Goal: Use online tool/utility: Utilize a website feature to perform a specific function

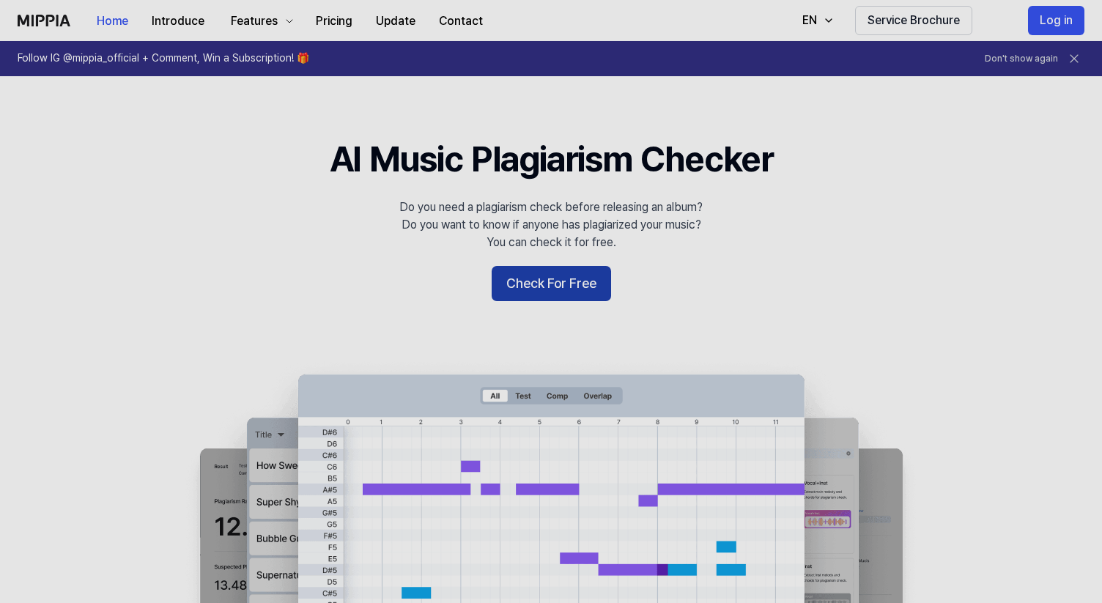
click at [545, 284] on button "Check For Free" at bounding box center [550, 283] width 119 height 35
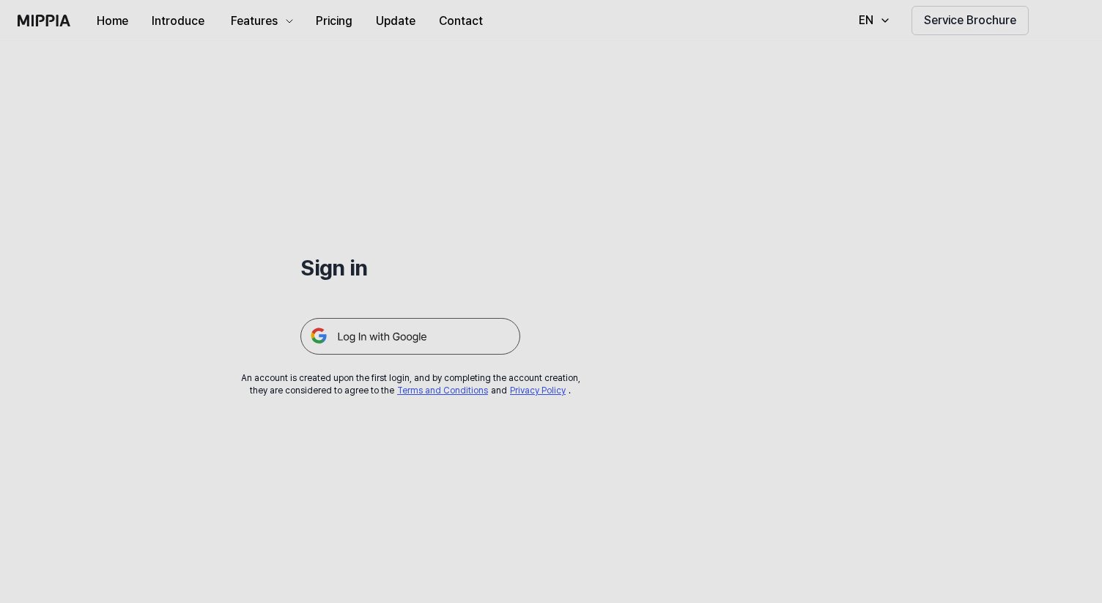
click at [412, 338] on img at bounding box center [410, 336] width 220 height 37
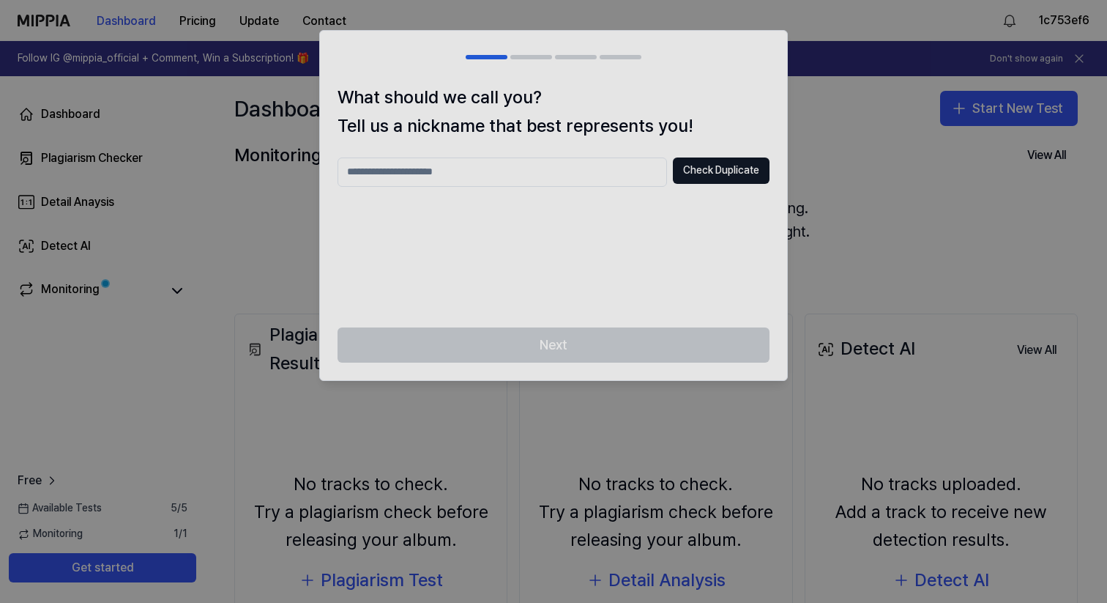
click at [567, 338] on div "Next" at bounding box center [553, 353] width 467 height 53
click at [562, 344] on div "Next" at bounding box center [553, 353] width 467 height 53
click at [560, 180] on input "text" at bounding box center [503, 171] width 330 height 29
type input "*******"
click at [566, 346] on div "Next" at bounding box center [553, 353] width 467 height 53
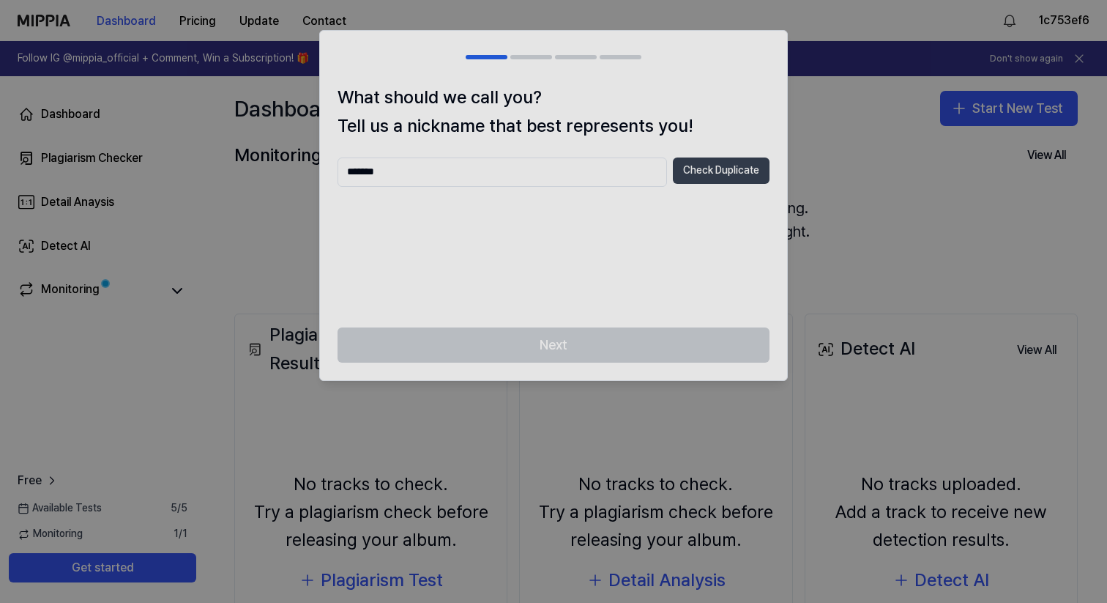
click at [688, 174] on button "Check Duplicate" at bounding box center [721, 170] width 97 height 26
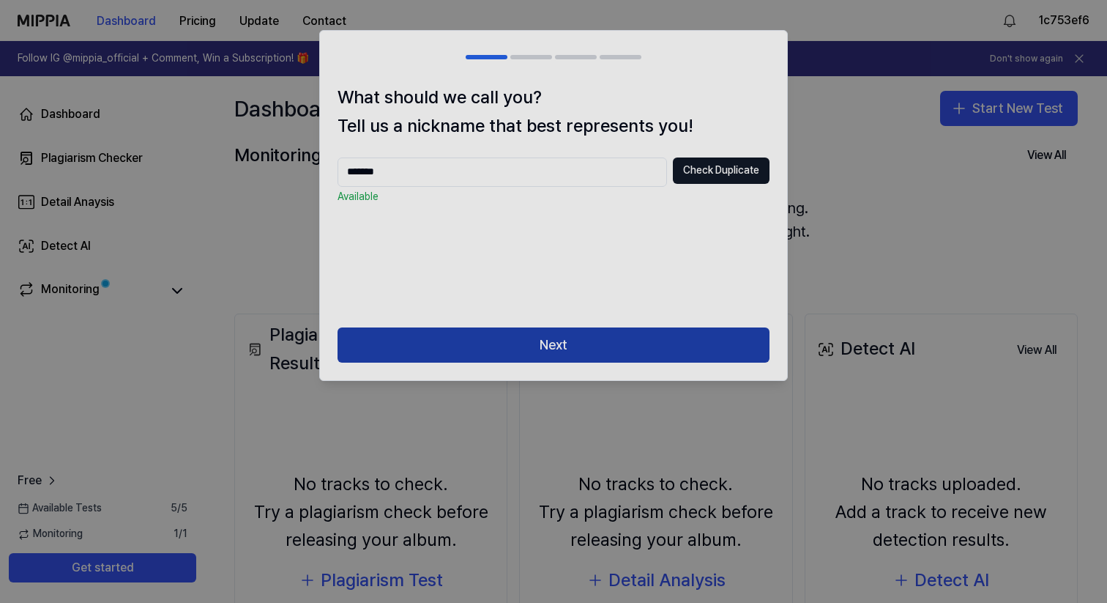
click at [526, 337] on button "Next" at bounding box center [554, 344] width 432 height 35
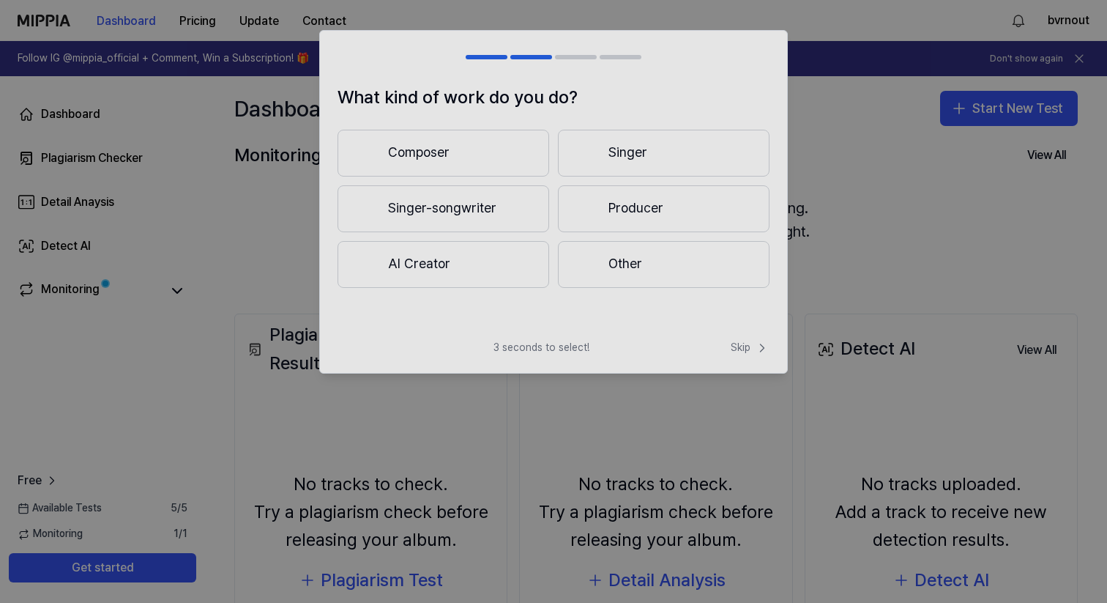
click at [470, 160] on button "Composer" at bounding box center [444, 153] width 212 height 47
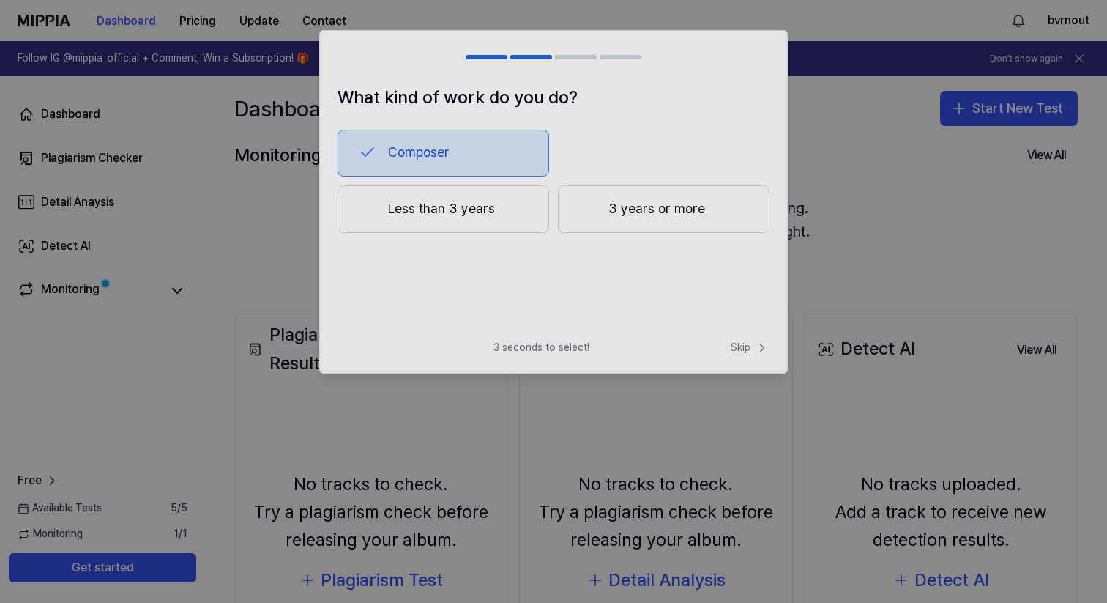
click at [735, 352] on span "Skip" at bounding box center [750, 348] width 39 height 15
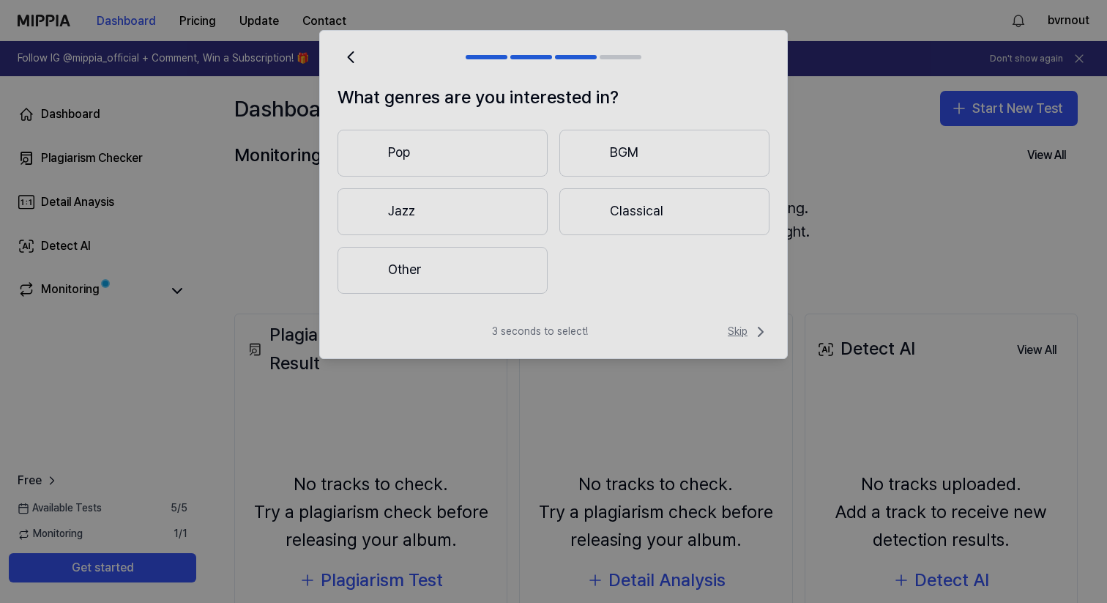
click at [745, 340] on span "Skip" at bounding box center [749, 332] width 42 height 18
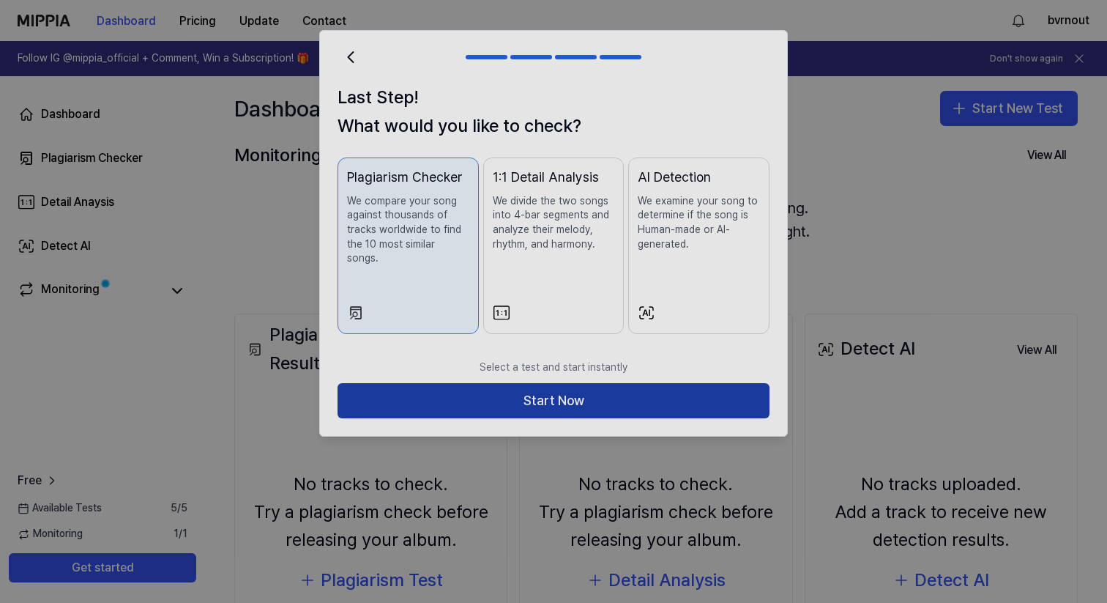
click at [601, 396] on button "Start Now" at bounding box center [554, 400] width 432 height 35
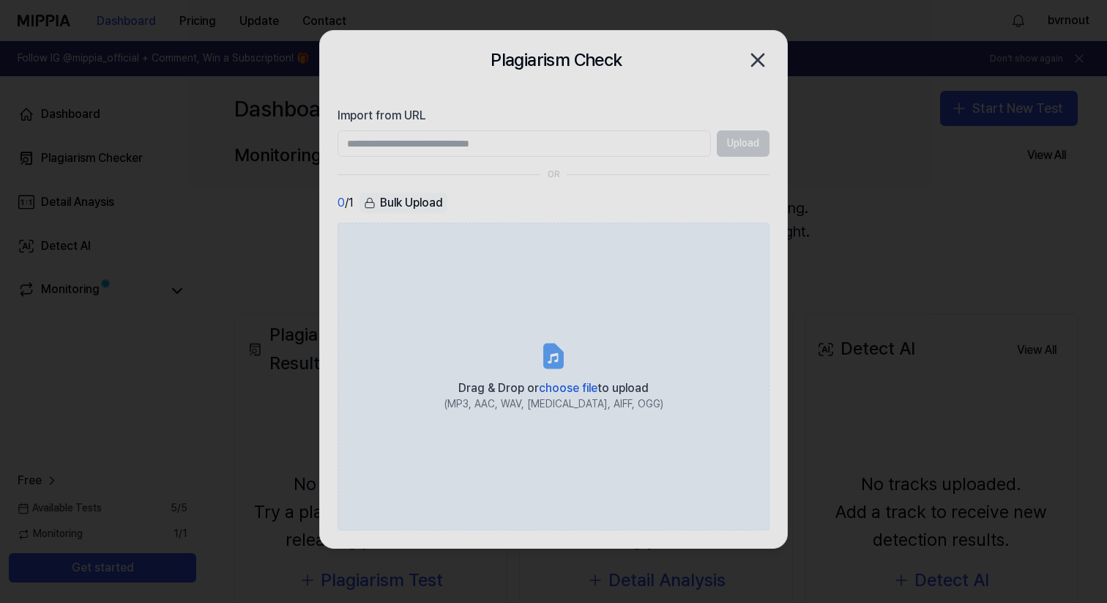
click at [412, 252] on label "Drag & Drop or choose file to upload (MP3, AAC, WAV, [MEDICAL_DATA], AIFF, OGG)" at bounding box center [554, 377] width 432 height 308
click at [0, 0] on input "Drag & Drop or choose file to upload (MP3, AAC, WAV, [MEDICAL_DATA], AIFF, OGG)" at bounding box center [0, 0] width 0 height 0
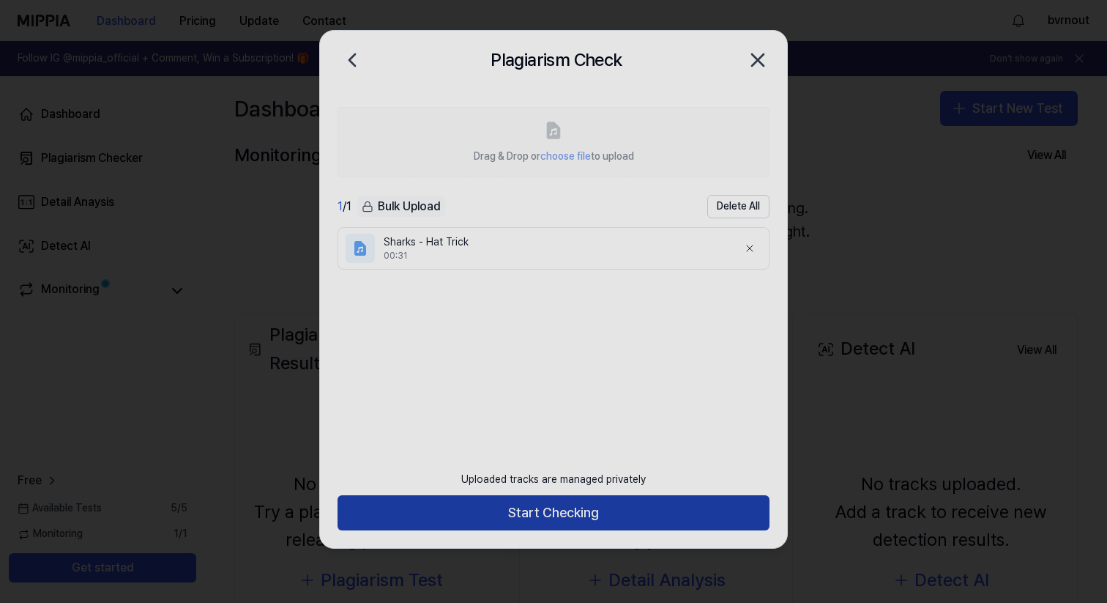
click at [533, 515] on button "Start Checking" at bounding box center [554, 512] width 432 height 35
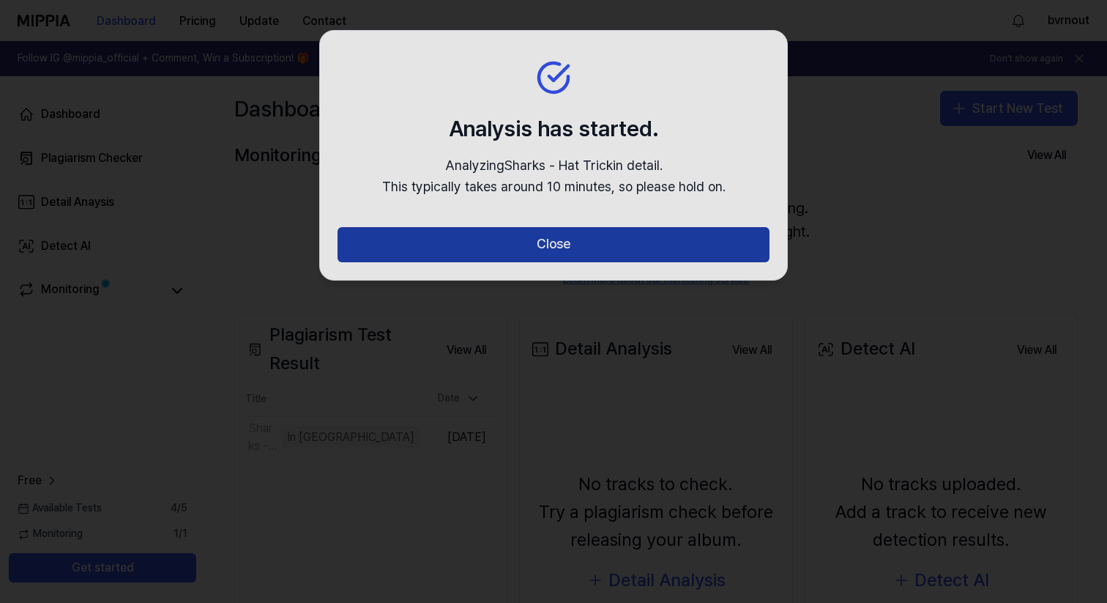
click at [497, 242] on button "Close" at bounding box center [554, 244] width 432 height 35
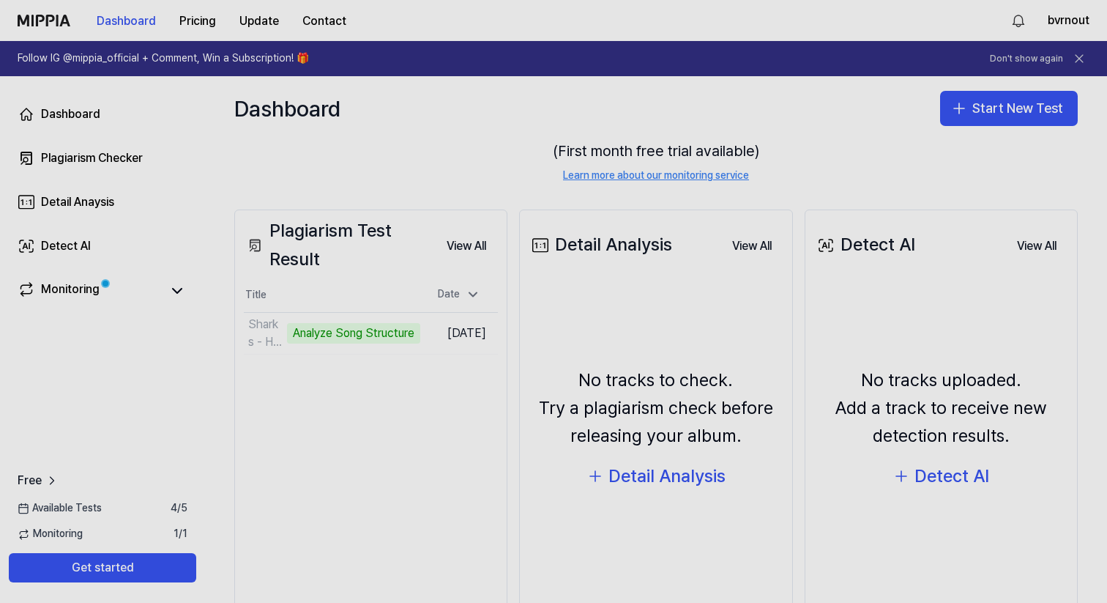
scroll to position [82, 0]
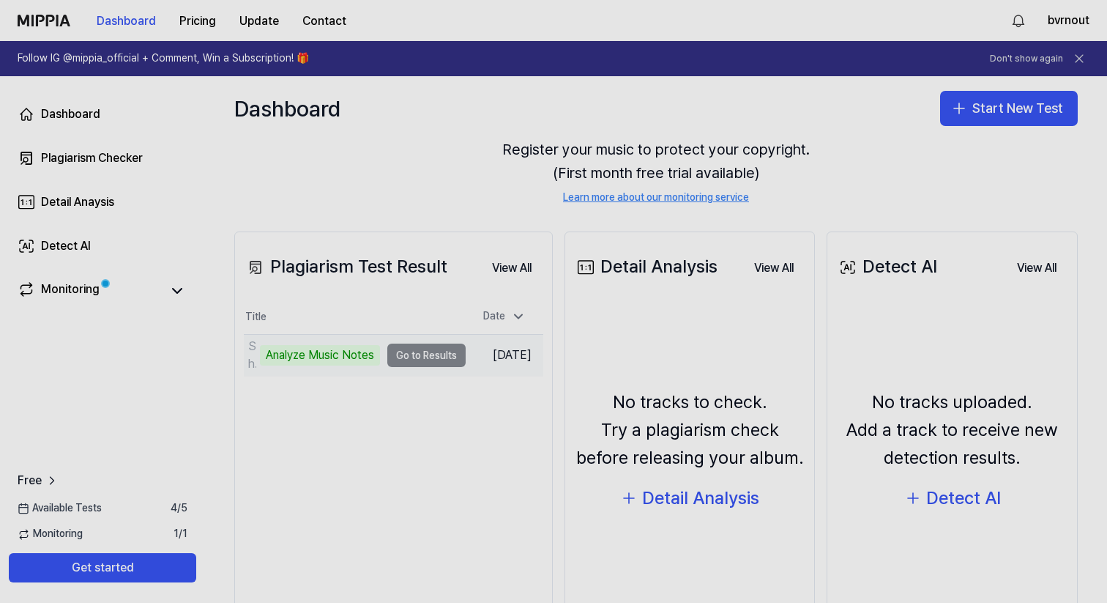
click at [420, 360] on td "Sharks - Hat Trick Analyze Music Notes Go to Results" at bounding box center [355, 355] width 222 height 41
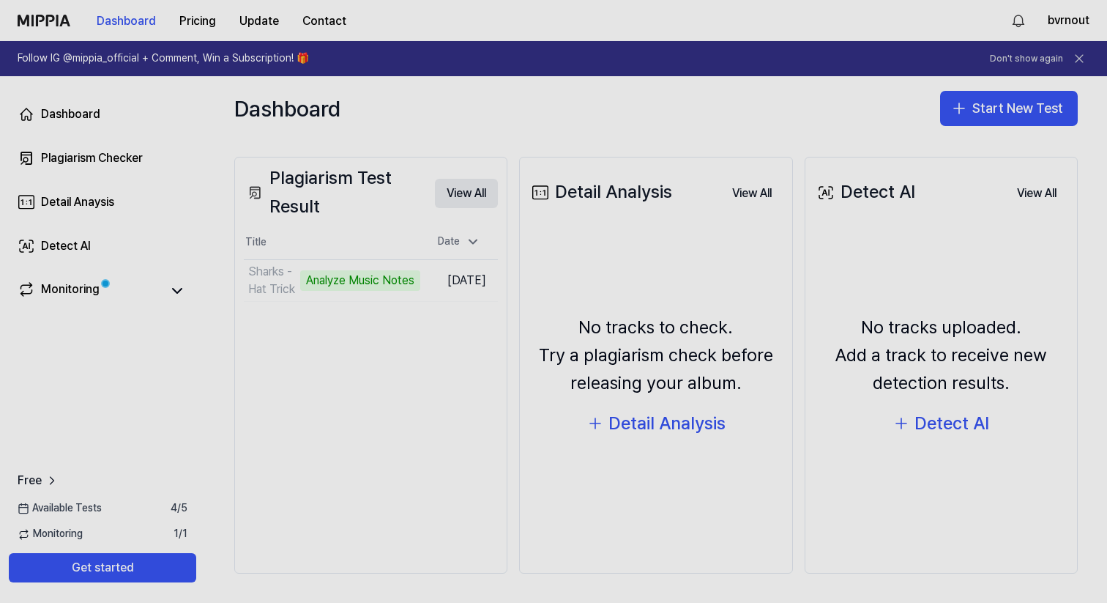
click at [467, 191] on button "View All" at bounding box center [466, 193] width 63 height 29
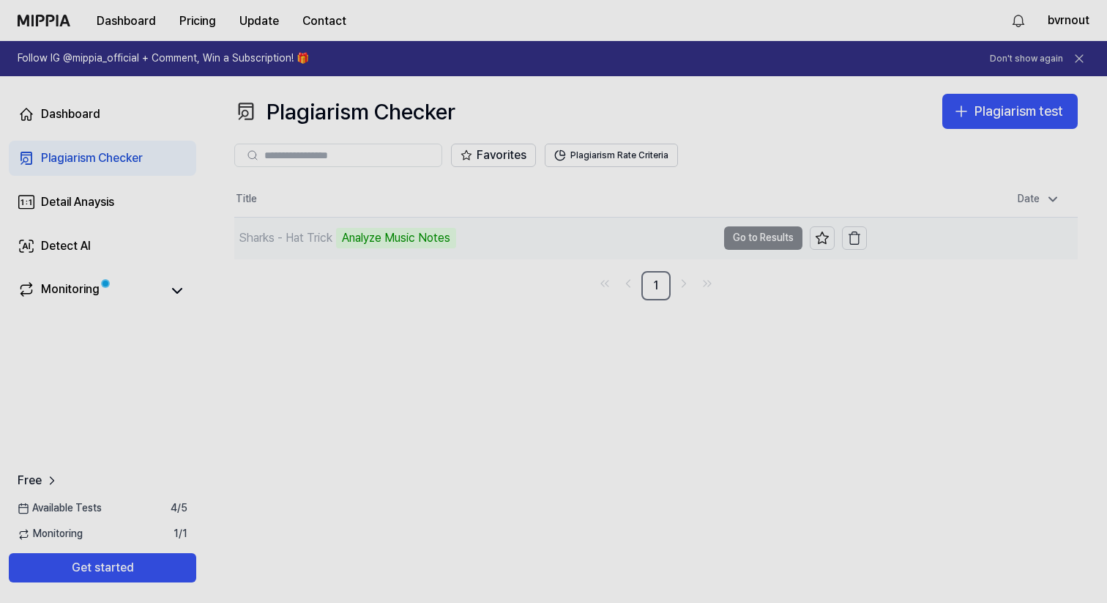
click at [737, 234] on td "Sharks - Hat Trick Analyze Music Notes Go to Results" at bounding box center [550, 238] width 633 height 41
click at [177, 291] on icon at bounding box center [177, 291] width 18 height 18
click at [765, 237] on td "Sharks - Hat Trick Analyze Music Notes Go to Results" at bounding box center [550, 238] width 633 height 41
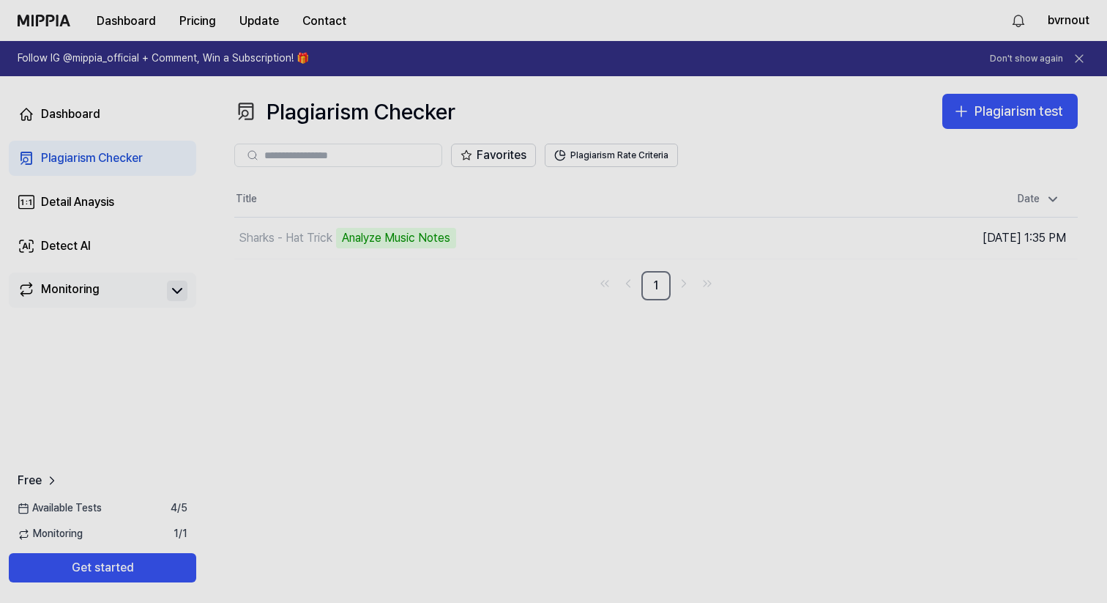
click at [656, 190] on th "Title" at bounding box center [550, 199] width 633 height 35
click at [83, 114] on div "Dashboard" at bounding box center [70, 114] width 59 height 18
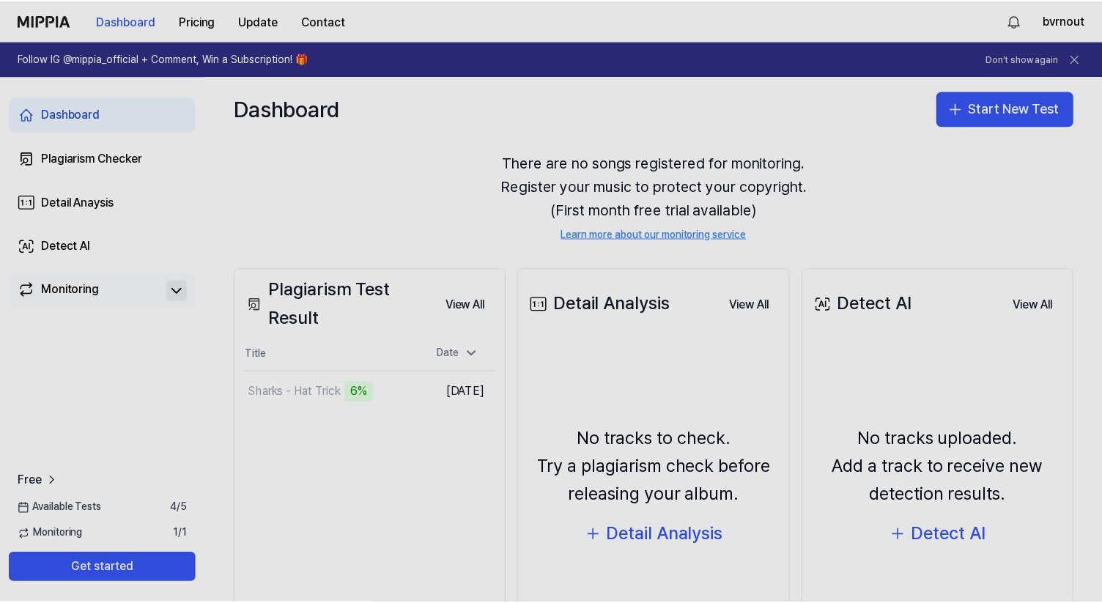
scroll to position [61, 0]
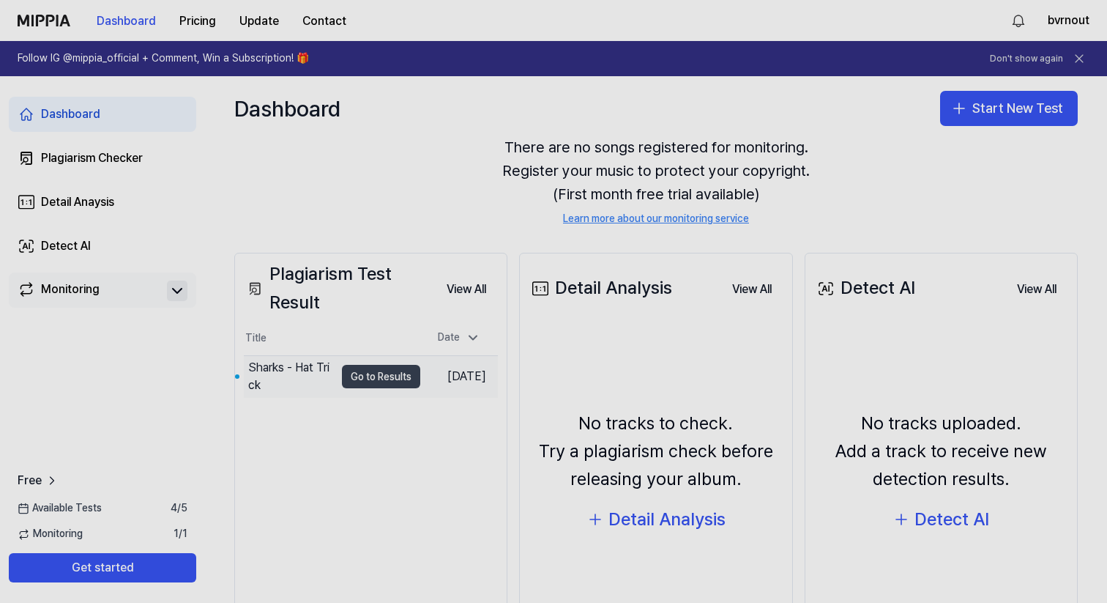
click at [359, 374] on button "Go to Results" at bounding box center [381, 376] width 78 height 23
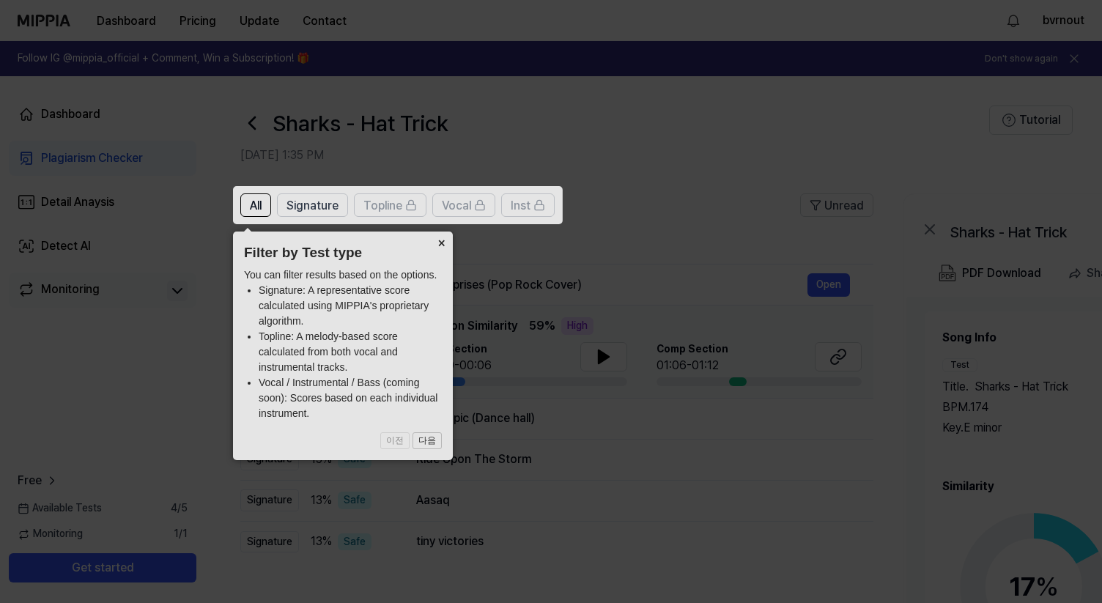
click at [438, 242] on button "×" at bounding box center [440, 241] width 23 height 21
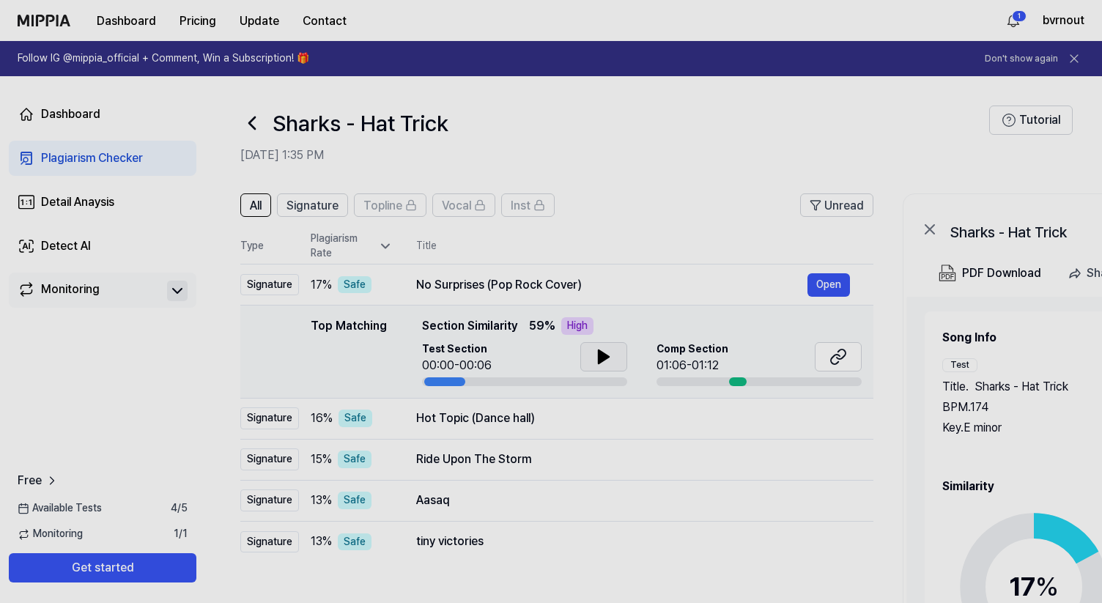
click at [604, 360] on icon at bounding box center [604, 357] width 18 height 18
click at [731, 383] on div at bounding box center [738, 381] width 18 height 9
click at [596, 352] on icon at bounding box center [604, 357] width 18 height 18
click at [739, 382] on div at bounding box center [738, 381] width 18 height 9
click at [601, 354] on icon at bounding box center [603, 356] width 10 height 13
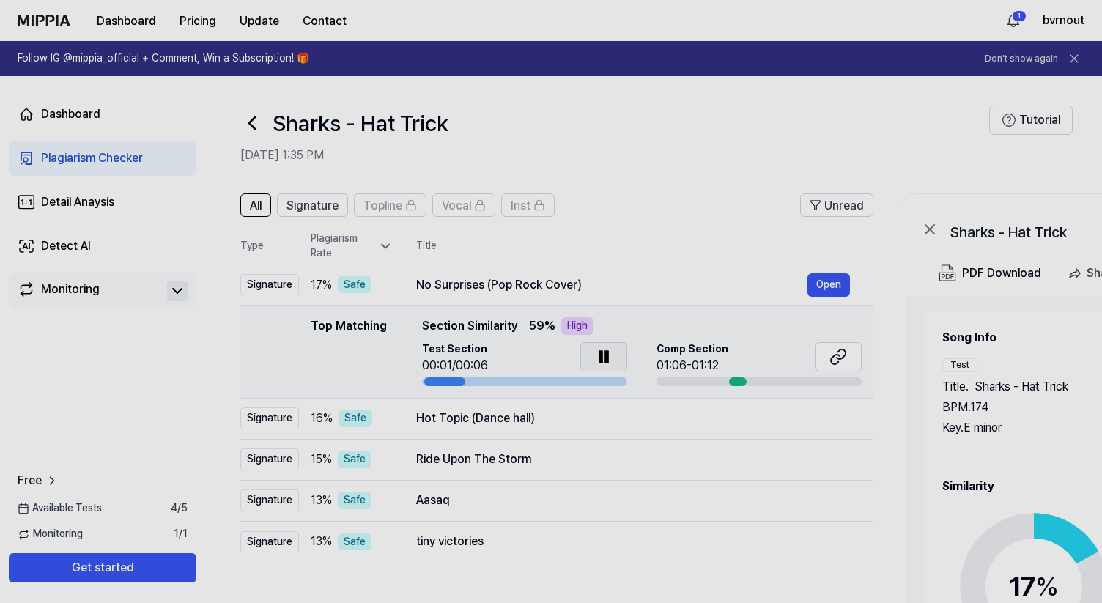
click at [601, 354] on icon at bounding box center [604, 357] width 18 height 18
click at [620, 285] on div "No Surprises (Pop Rock Cover)" at bounding box center [611, 285] width 391 height 18
click at [590, 359] on button at bounding box center [603, 356] width 47 height 29
click at [506, 380] on div at bounding box center [524, 381] width 205 height 9
click at [485, 378] on div at bounding box center [524, 381] width 205 height 9
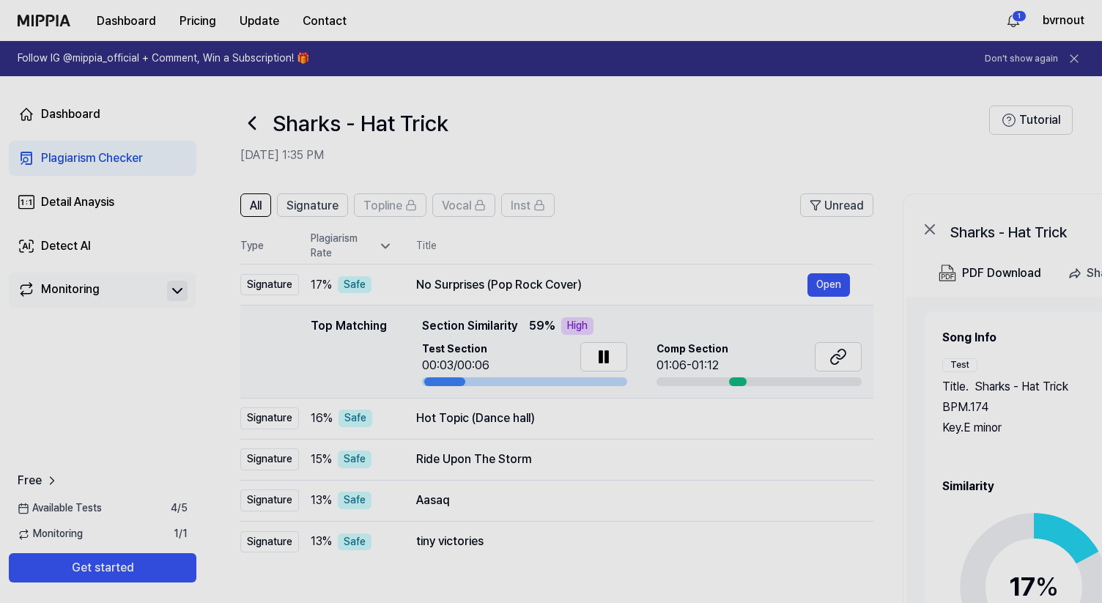
drag, startPoint x: 457, startPoint y: 379, endPoint x: 478, endPoint y: 379, distance: 21.2
click at [478, 379] on div at bounding box center [524, 381] width 205 height 9
click at [846, 352] on icon at bounding box center [838, 357] width 18 height 18
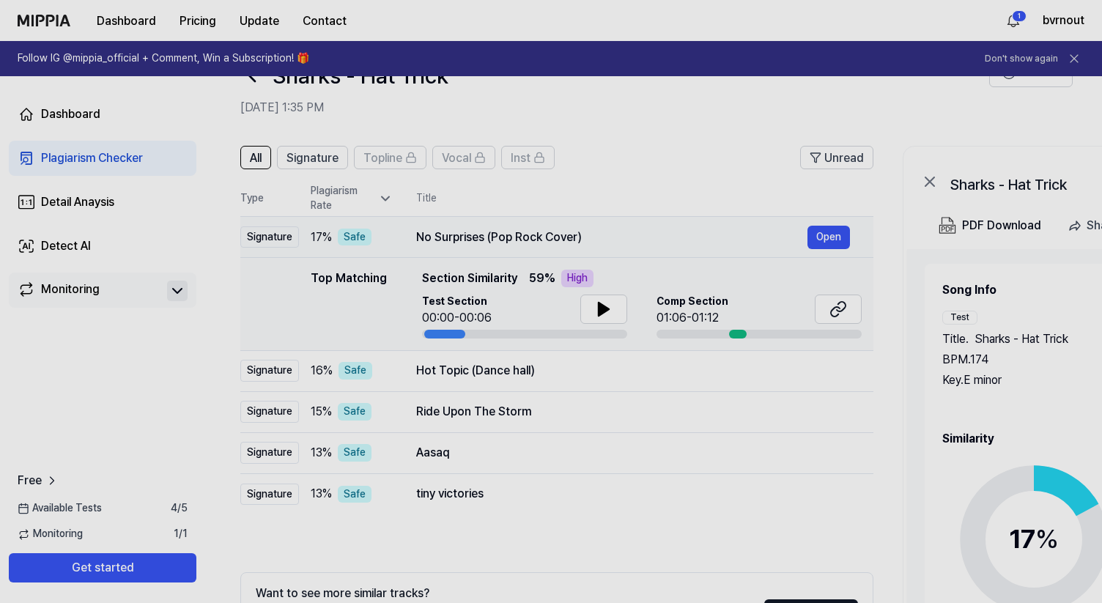
scroll to position [56, 0]
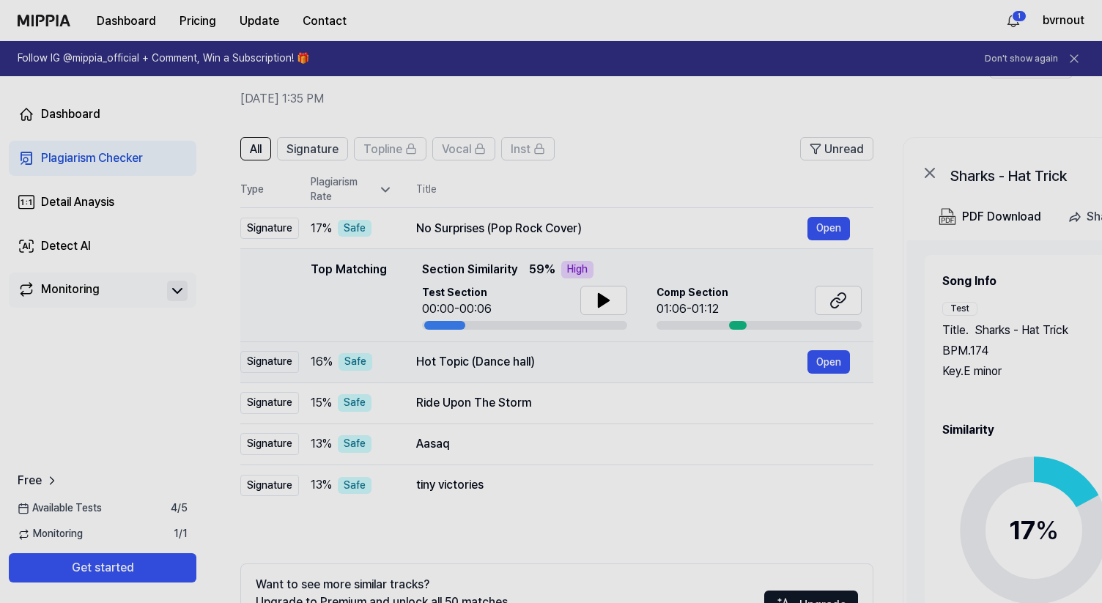
click at [587, 354] on div "Hot Topic (Dance hall)" at bounding box center [611, 362] width 391 height 18
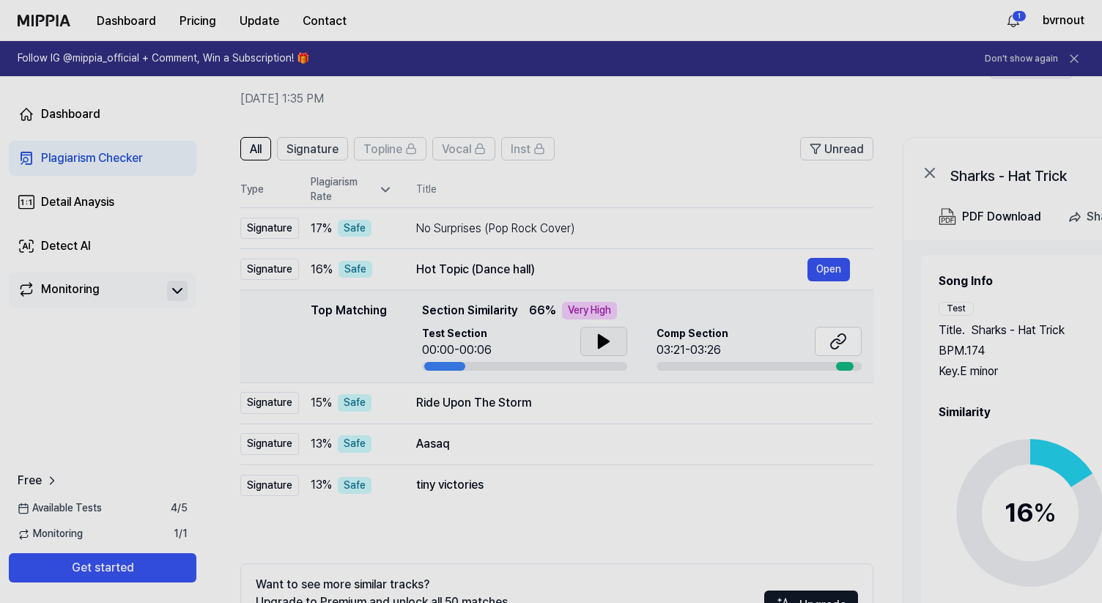
click at [625, 341] on button at bounding box center [603, 341] width 47 height 29
click at [605, 341] on icon at bounding box center [606, 341] width 3 height 12
click at [839, 340] on icon at bounding box center [835, 344] width 9 height 10
click at [822, 405] on button "Open" at bounding box center [828, 402] width 42 height 23
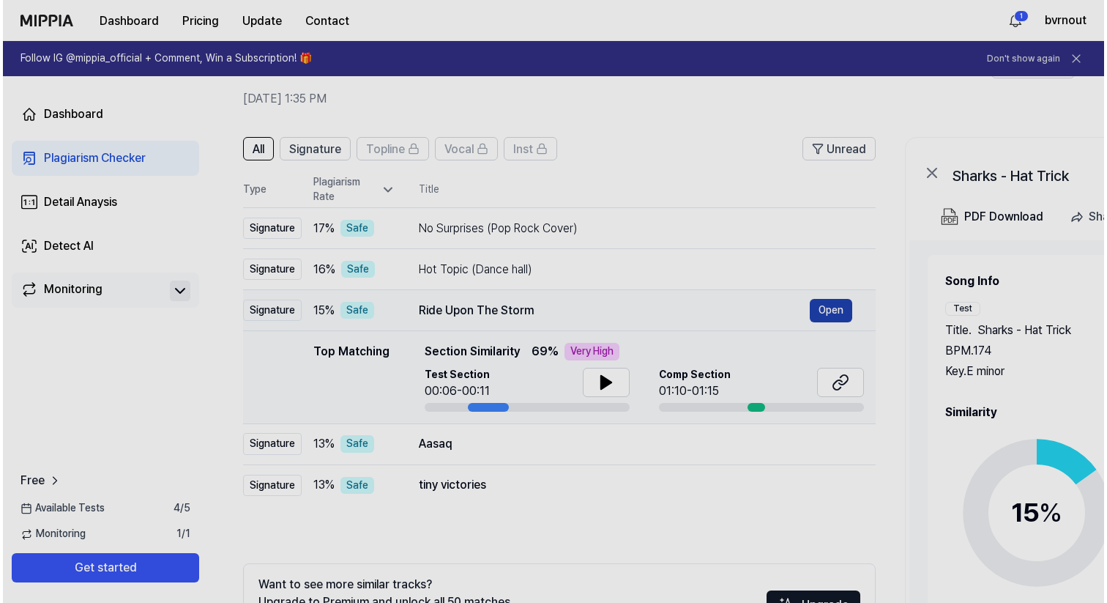
scroll to position [0, 0]
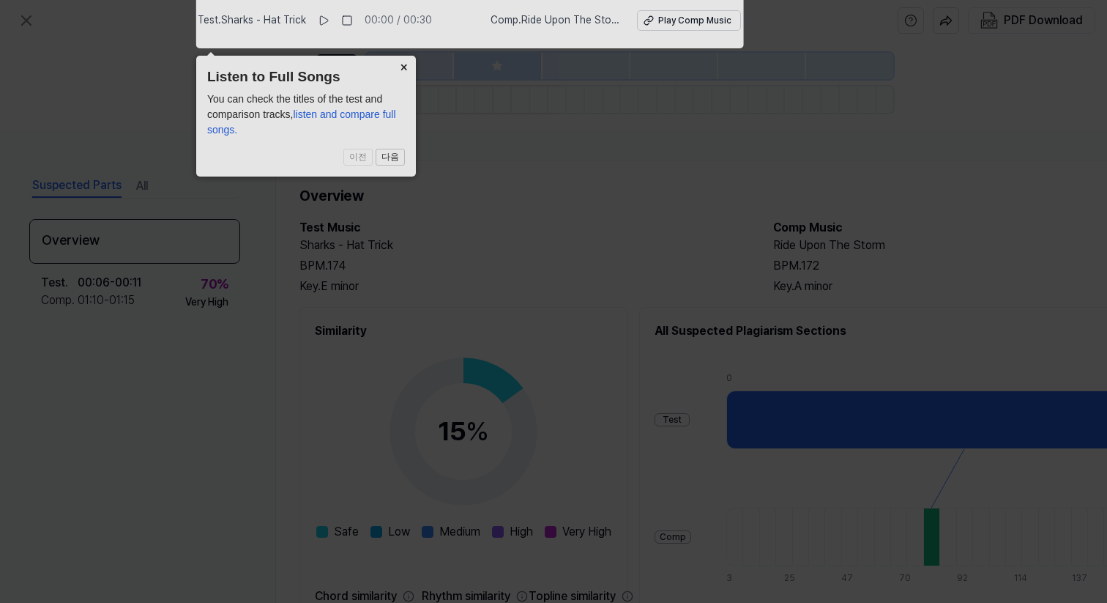
click at [403, 66] on button "×" at bounding box center [404, 66] width 23 height 21
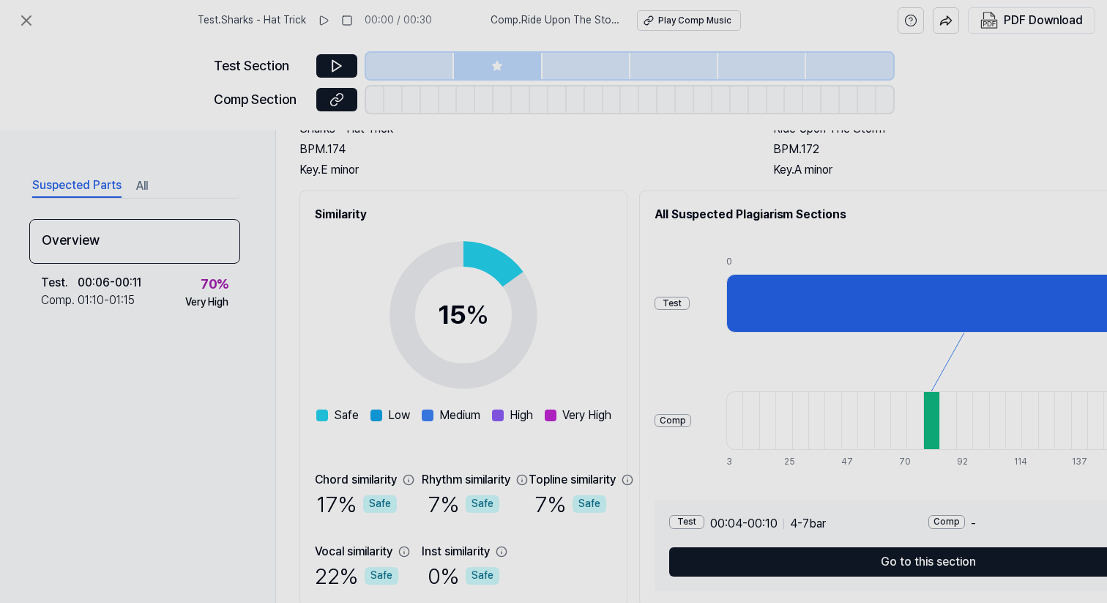
scroll to position [133, 0]
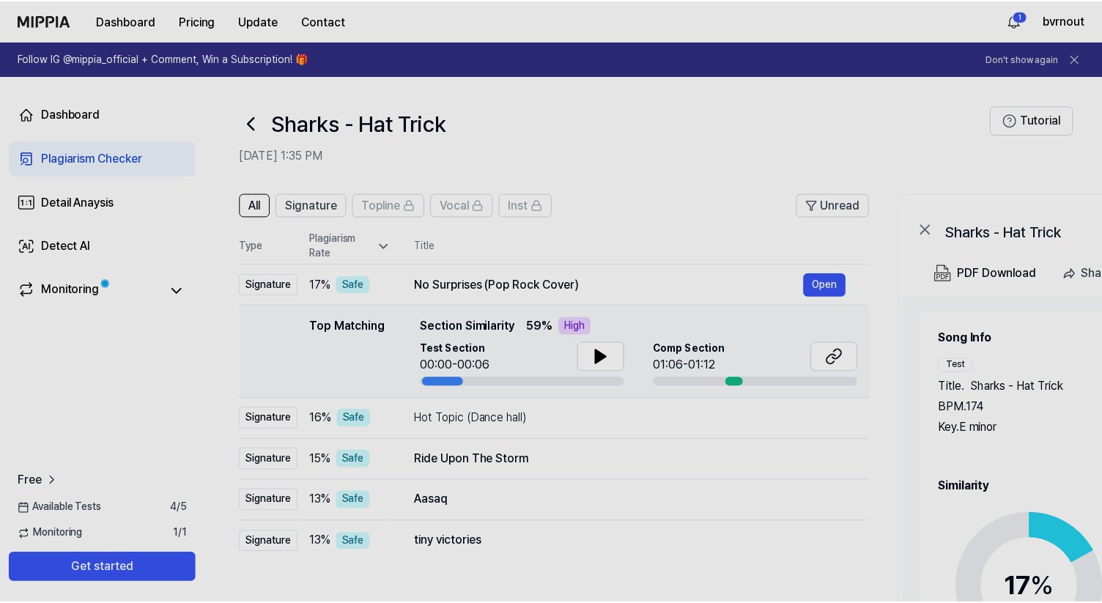
scroll to position [56, 0]
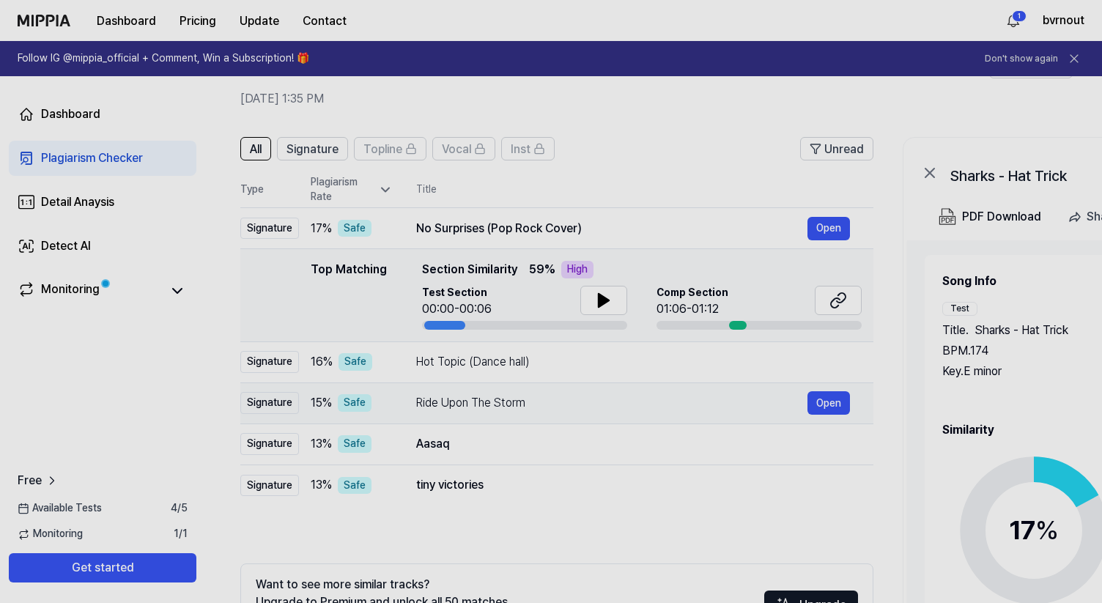
click at [768, 400] on div "Ride Upon The Storm" at bounding box center [611, 403] width 391 height 18
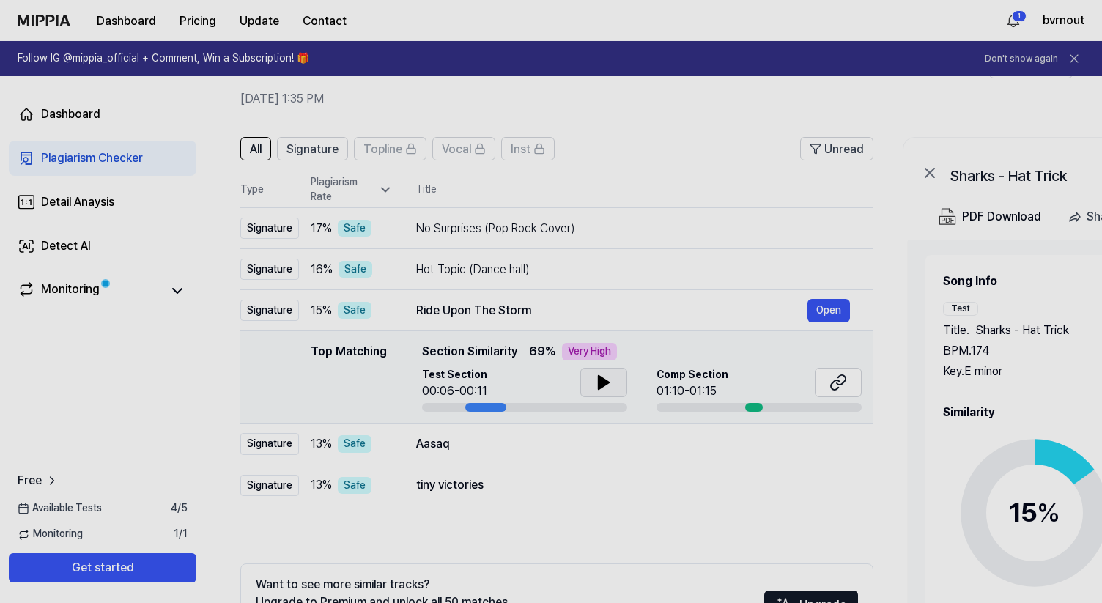
click at [598, 383] on icon at bounding box center [603, 382] width 10 height 13
click at [606, 378] on icon at bounding box center [606, 382] width 3 height 12
click at [829, 384] on icon at bounding box center [838, 383] width 18 height 18
click at [498, 452] on div "Aasaq" at bounding box center [611, 444] width 391 height 18
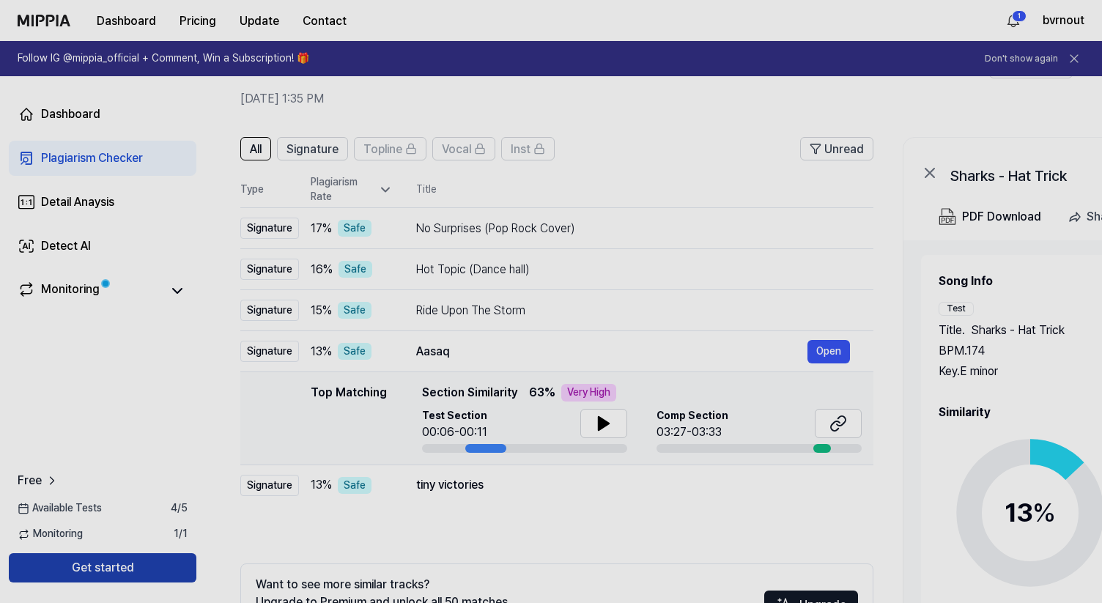
click at [85, 560] on button "Get started" at bounding box center [103, 567] width 188 height 29
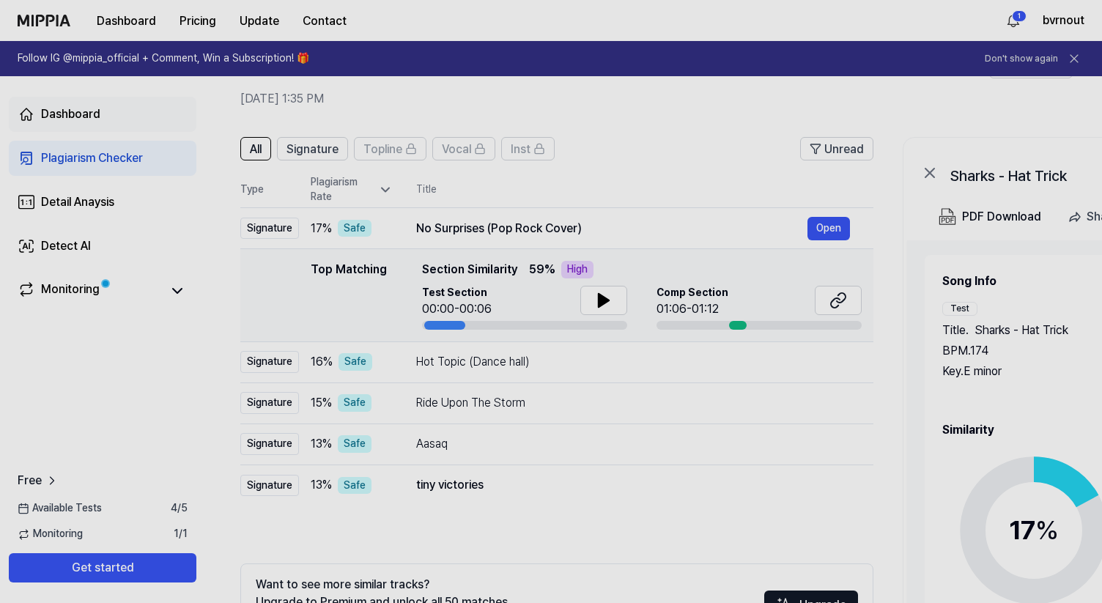
click at [65, 110] on div "Dashboard" at bounding box center [70, 114] width 59 height 18
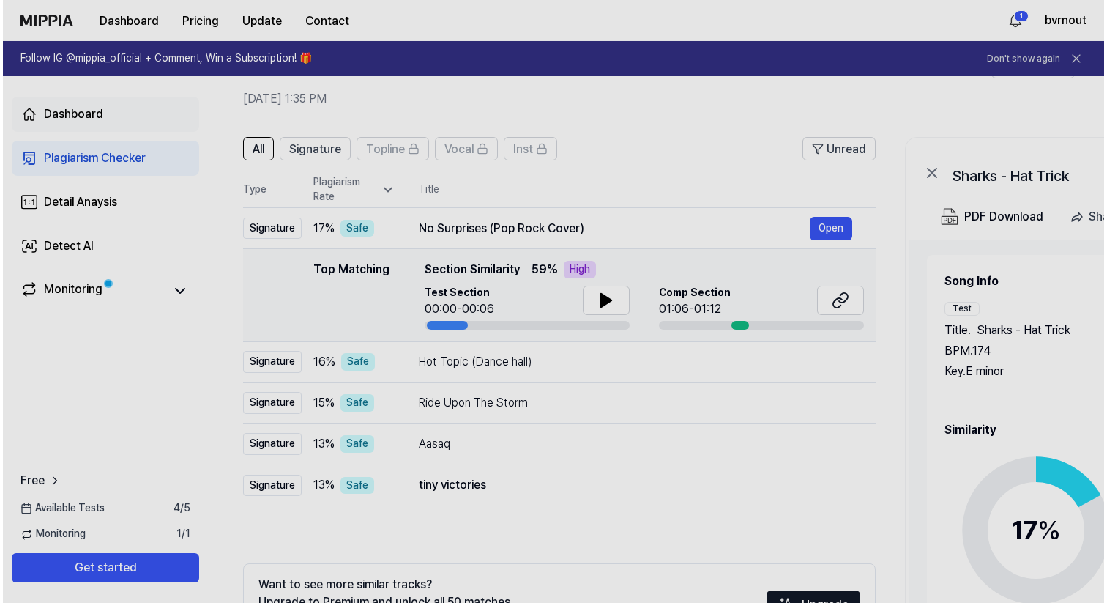
scroll to position [0, 0]
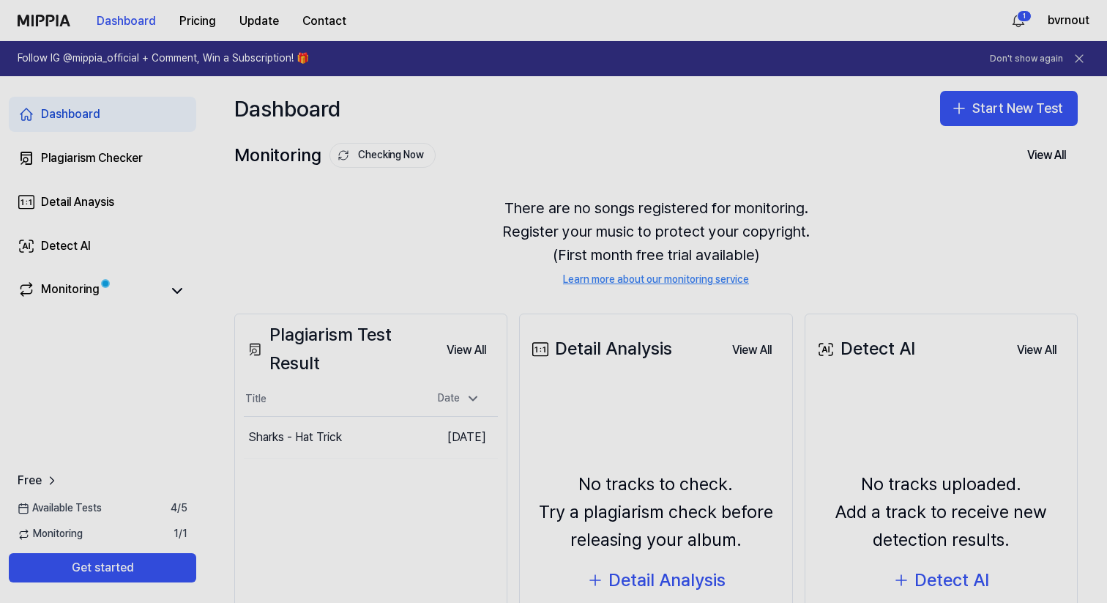
click at [529, 121] on div "Dashboard Start New Test" at bounding box center [656, 108] width 902 height 64
click at [999, 114] on button "Start New Test" at bounding box center [1009, 108] width 138 height 35
click at [1019, 15] on html "Dashboard Pricing Update Contact 1 bvrnout Follow IG @mippia_official + Comment…" at bounding box center [553, 301] width 1107 height 603
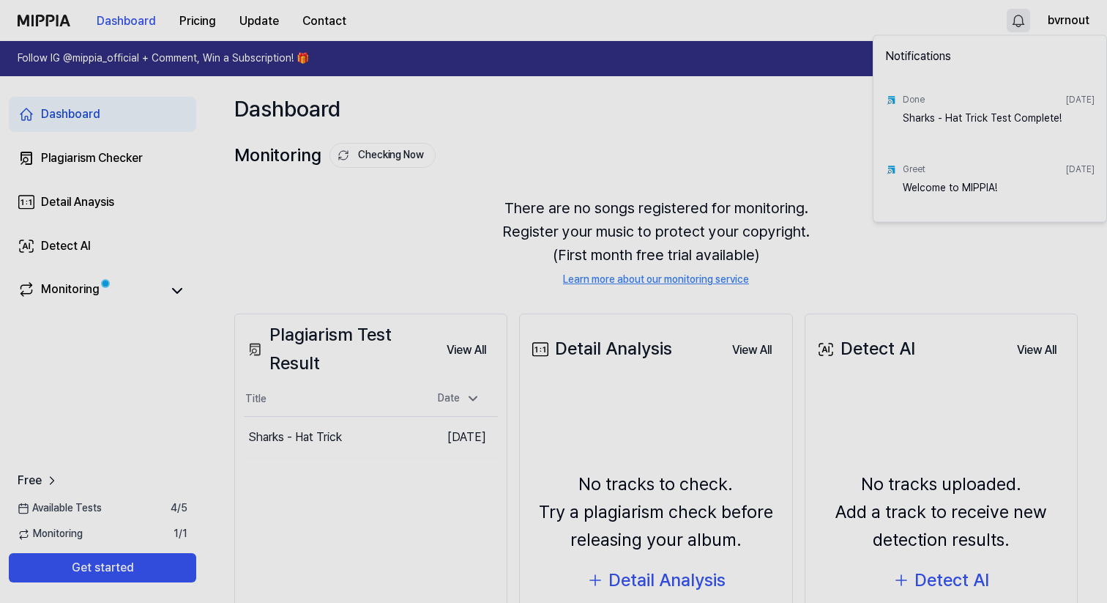
click at [1020, 20] on html "Dashboard Pricing Update Contact bvrnout Follow IG @mippia_official + Comment, …" at bounding box center [553, 301] width 1107 height 603
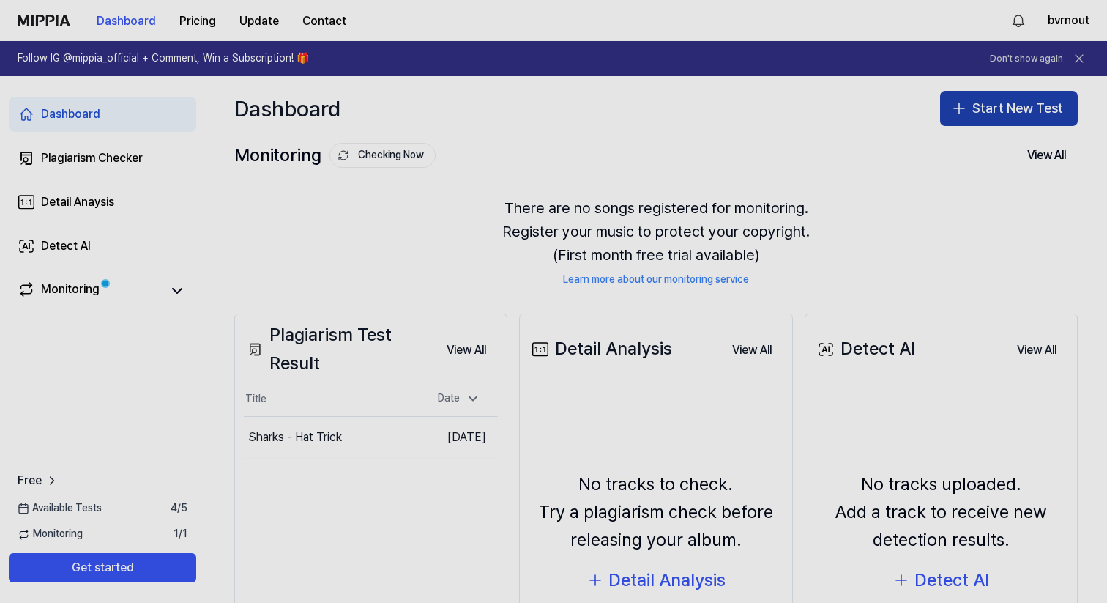
click at [1011, 116] on button "Start New Test" at bounding box center [1009, 108] width 138 height 35
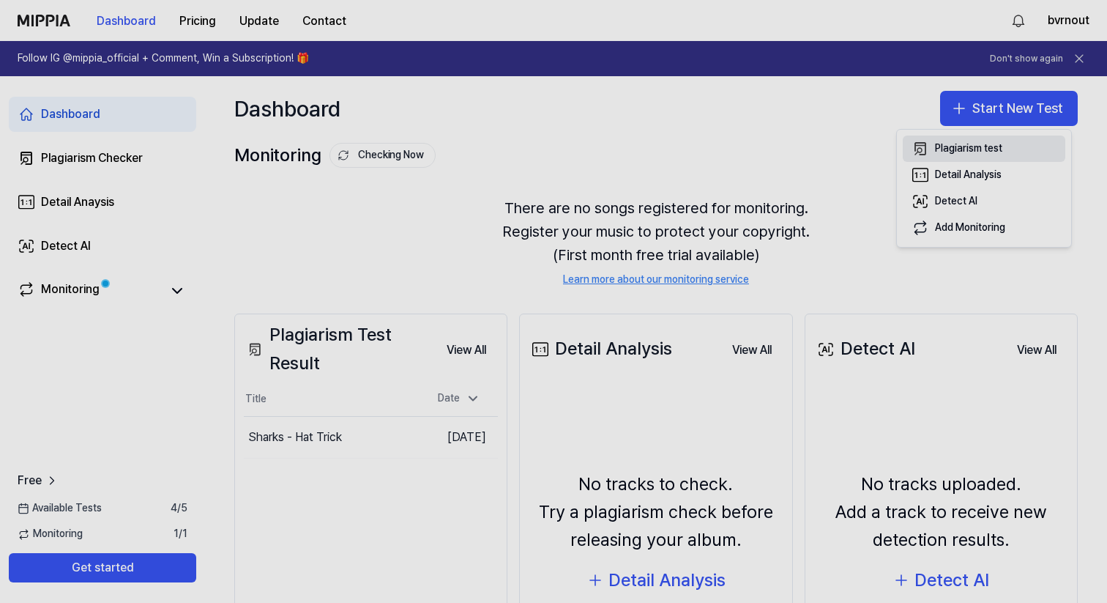
click at [966, 151] on div "Plagiarism test" at bounding box center [968, 148] width 67 height 15
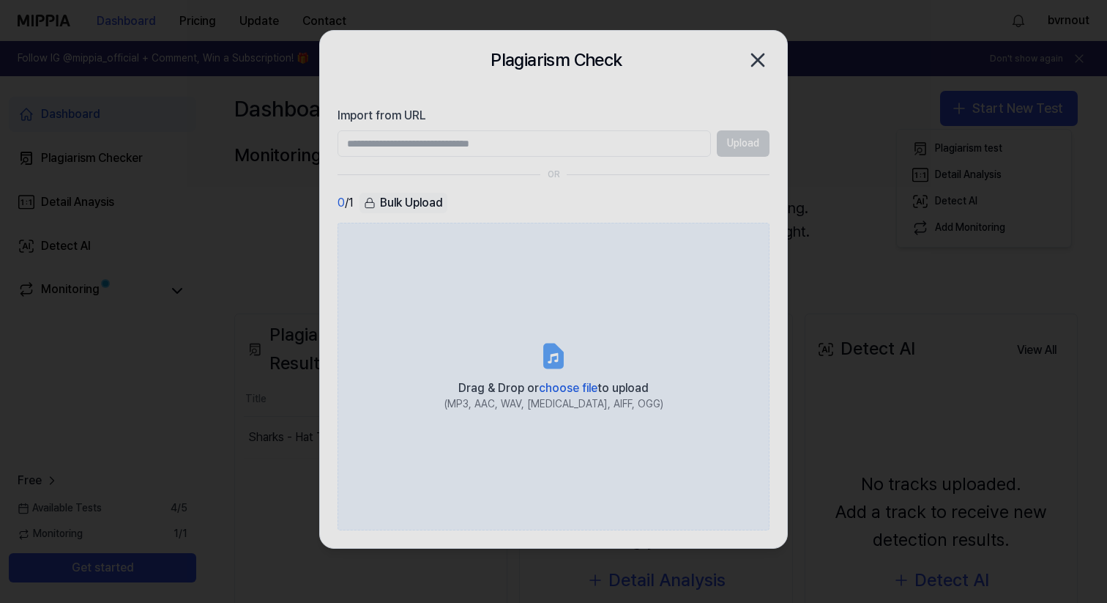
click at [555, 393] on span "choose file" at bounding box center [568, 388] width 59 height 14
click at [0, 0] on input "Drag & Drop or choose file to upload (MP3, AAC, WAV, [MEDICAL_DATA], AIFF, OGG)" at bounding box center [0, 0] width 0 height 0
